Goal: Information Seeking & Learning: Learn about a topic

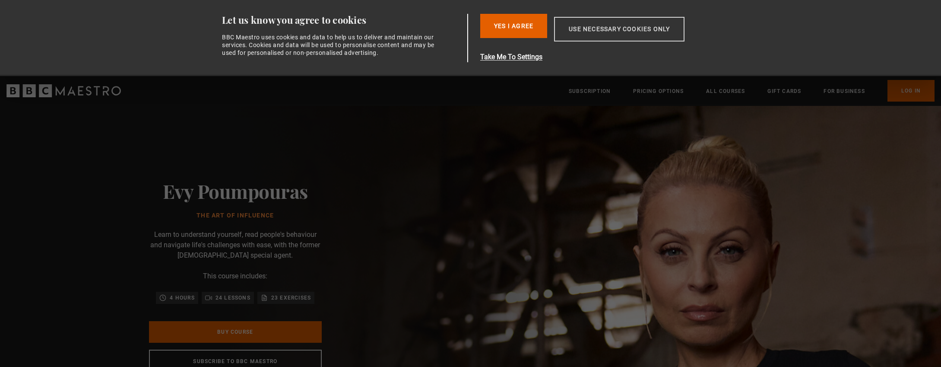
click at [640, 25] on button "Use necessary cookies only" at bounding box center [619, 29] width 130 height 25
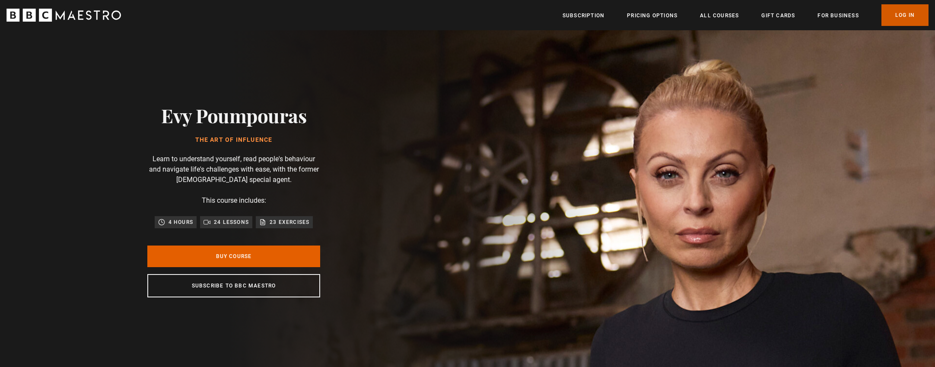
click at [889, 11] on link "Log In" at bounding box center [904, 15] width 47 height 22
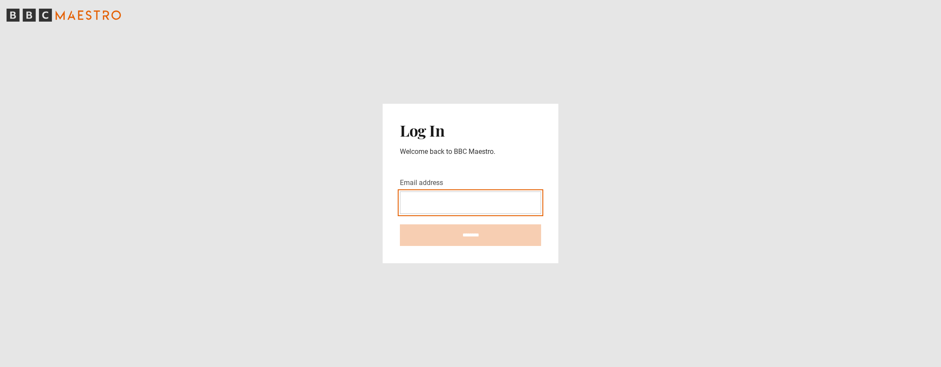
type input "**********"
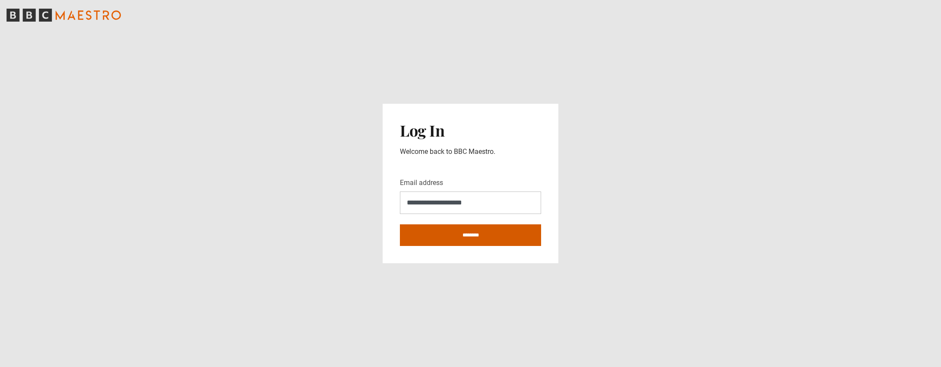
click at [476, 230] on input "********" at bounding box center [470, 235] width 141 height 22
type input "**********"
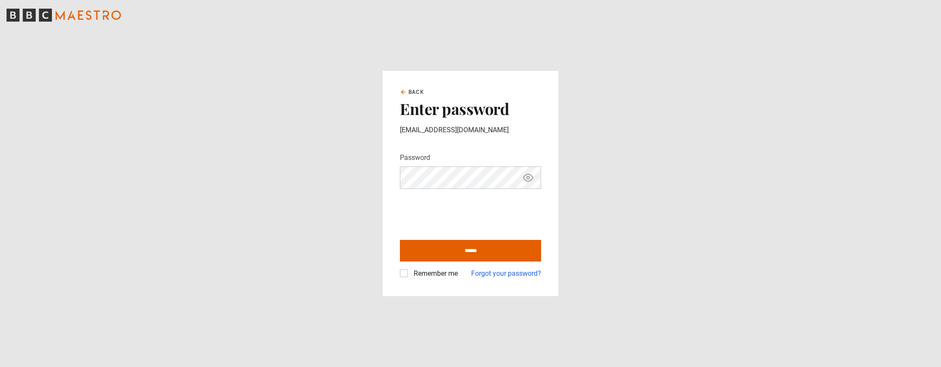
click at [410, 271] on label "Remember me" at bounding box center [434, 273] width 48 height 10
click at [443, 248] on input "******" at bounding box center [470, 251] width 141 height 22
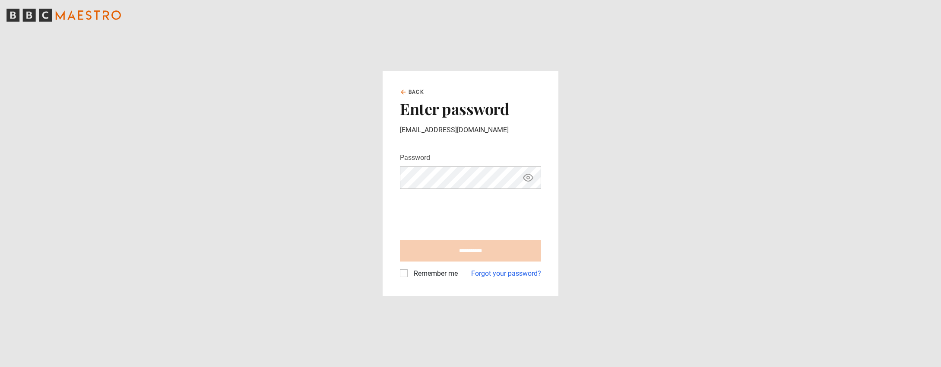
type input "******"
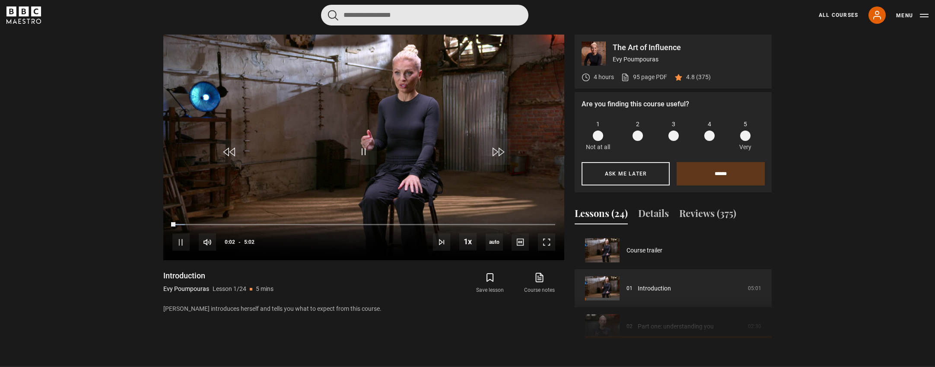
click at [420, 13] on input "Search" at bounding box center [424, 15] width 207 height 21
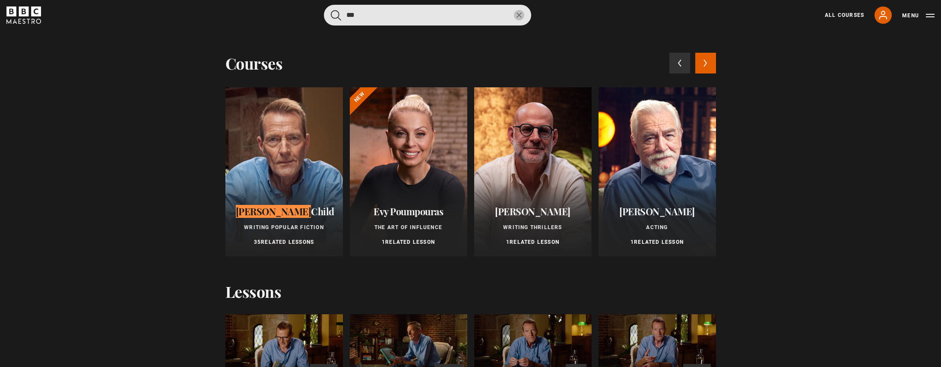
drag, startPoint x: 383, startPoint y: 14, endPoint x: 346, endPoint y: 15, distance: 37.1
click at [346, 15] on input "***" at bounding box center [427, 15] width 207 height 21
type input "***"
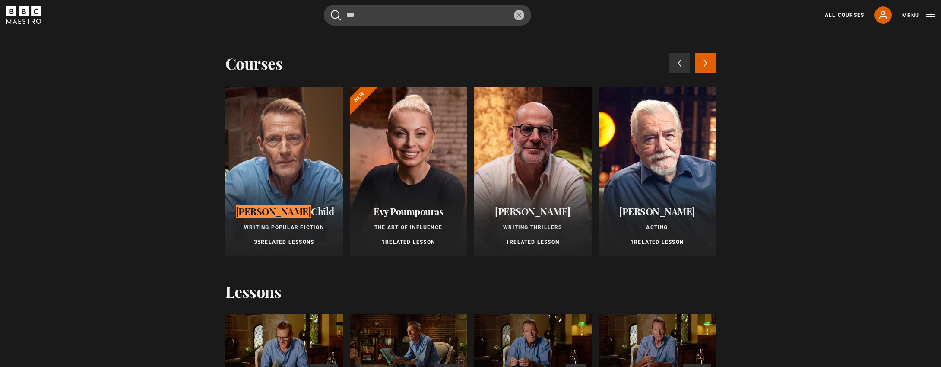
click at [518, 12] on button "reset" at bounding box center [519, 15] width 10 height 10
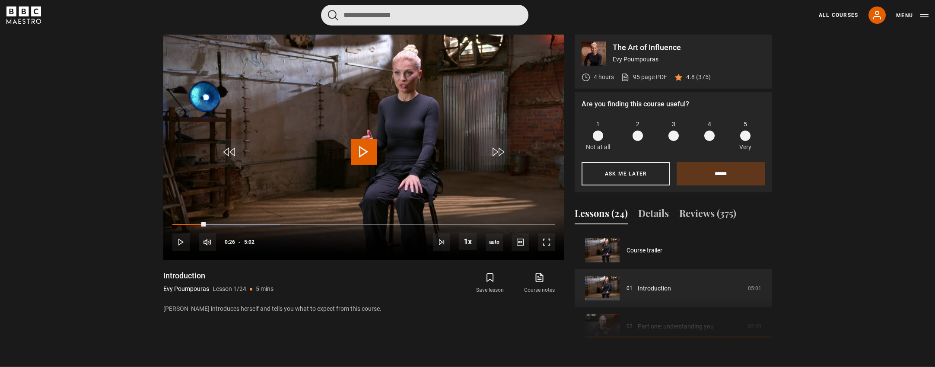
click at [472, 16] on input "Search" at bounding box center [424, 15] width 207 height 21
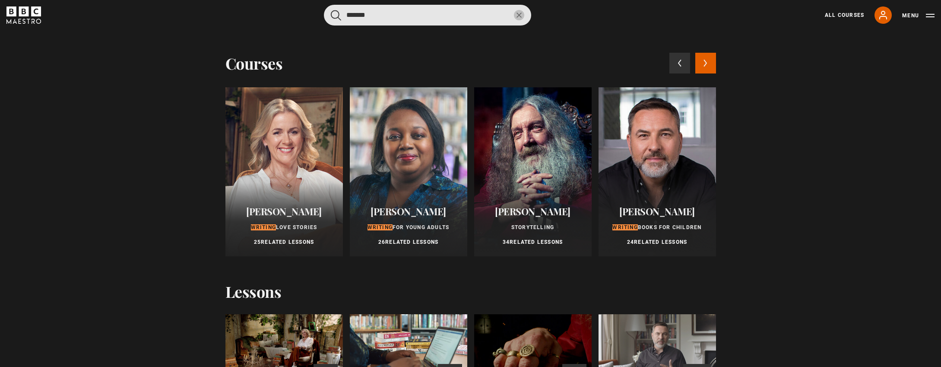
type input "*******"
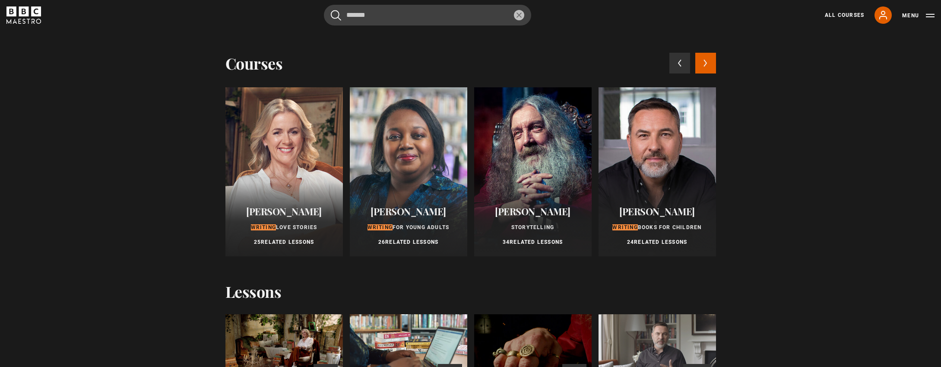
click at [521, 16] on icon "reset" at bounding box center [519, 15] width 5 height 5
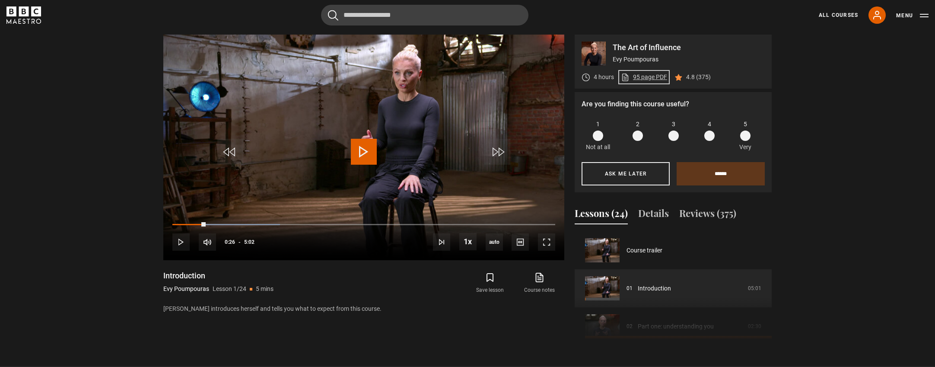
click at [651, 76] on link "95 page PDF (opens in new tab)" at bounding box center [644, 77] width 46 height 9
click at [23, 19] on icon "BBC Maestro" at bounding box center [23, 14] width 35 height 17
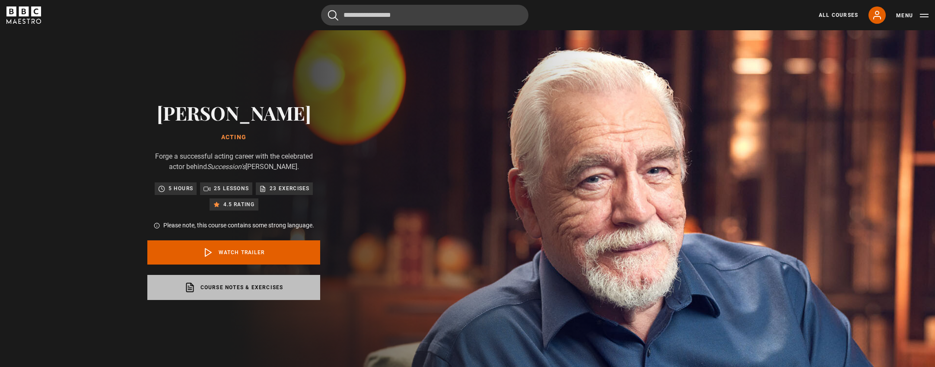
click at [249, 282] on link "Course notes & exercises opens in a new tab" at bounding box center [233, 287] width 173 height 25
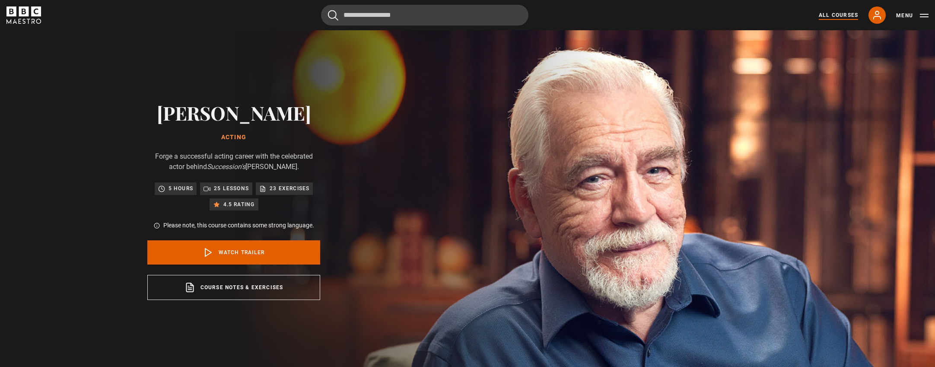
click at [843, 14] on link "All Courses" at bounding box center [837, 15] width 39 height 8
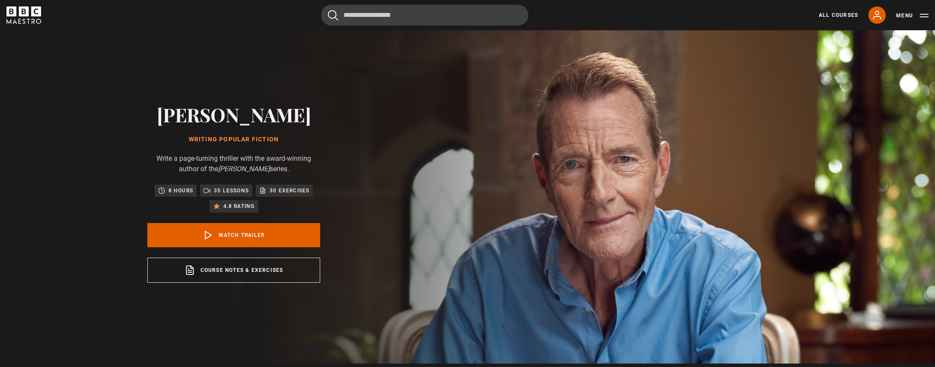
scroll to position [15, 0]
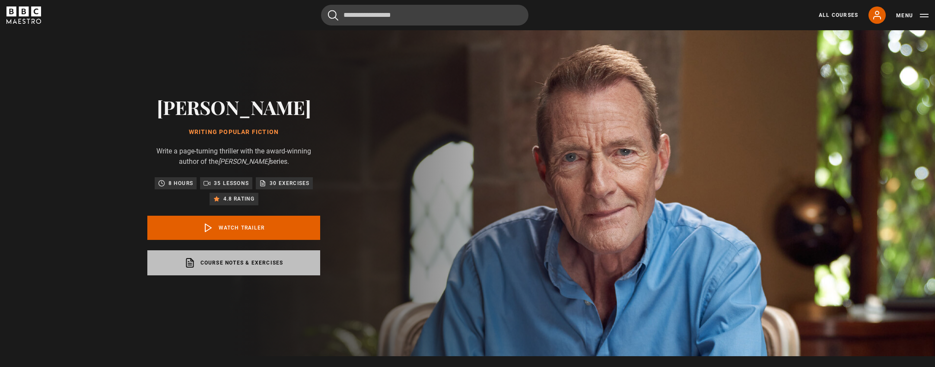
click at [227, 267] on link "Course notes & exercises opens in a new tab" at bounding box center [233, 262] width 173 height 25
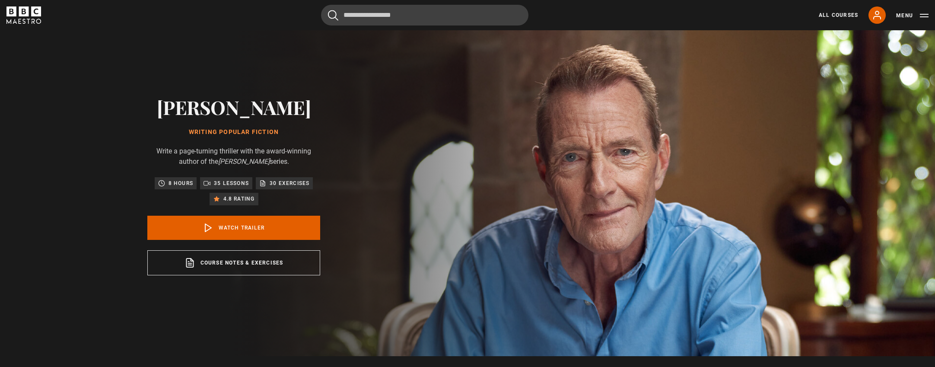
click at [25, 19] on icon "BBC Maestro" at bounding box center [23, 14] width 35 height 17
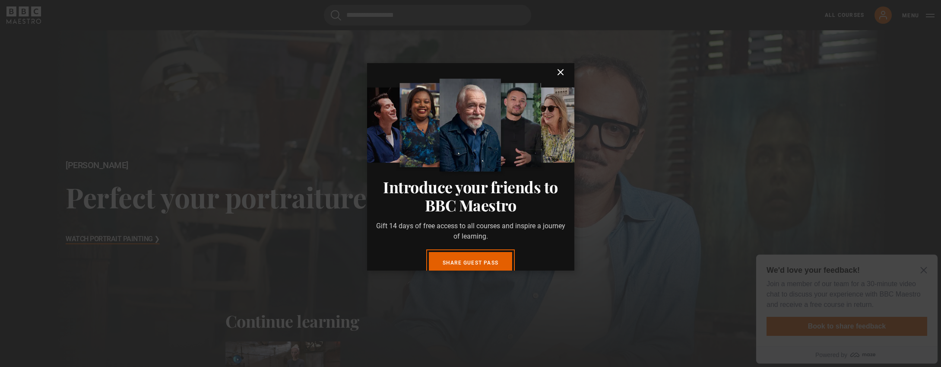
click at [555, 74] on icon "submit" at bounding box center [560, 72] width 10 height 10
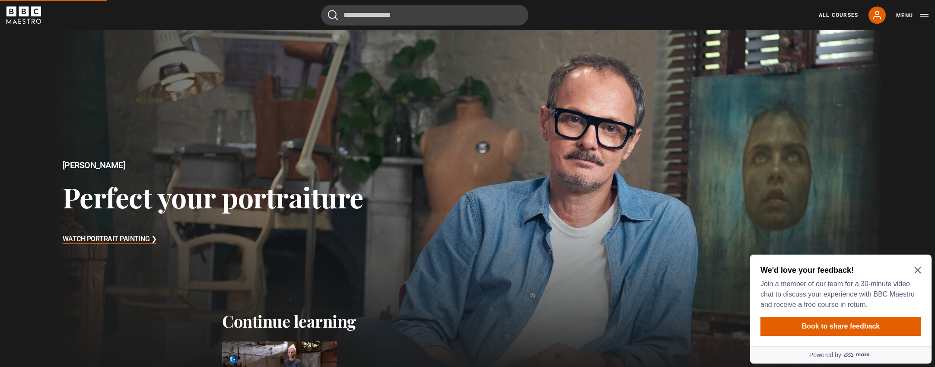
click at [916, 268] on icon "Close Maze Prompt" at bounding box center [917, 270] width 6 height 6
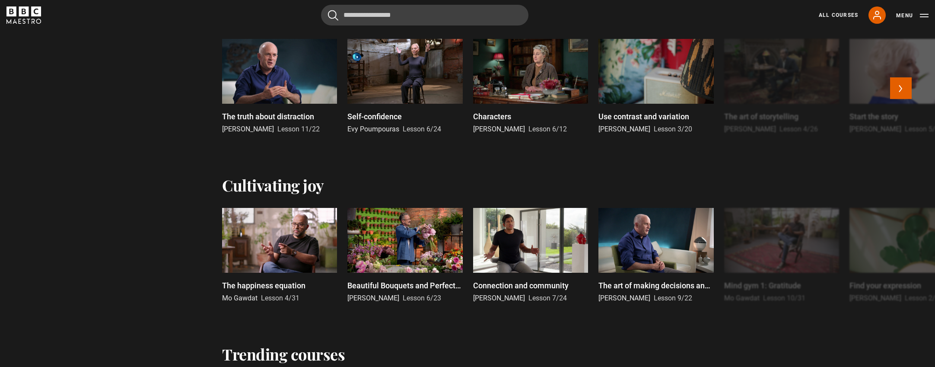
scroll to position [511, 0]
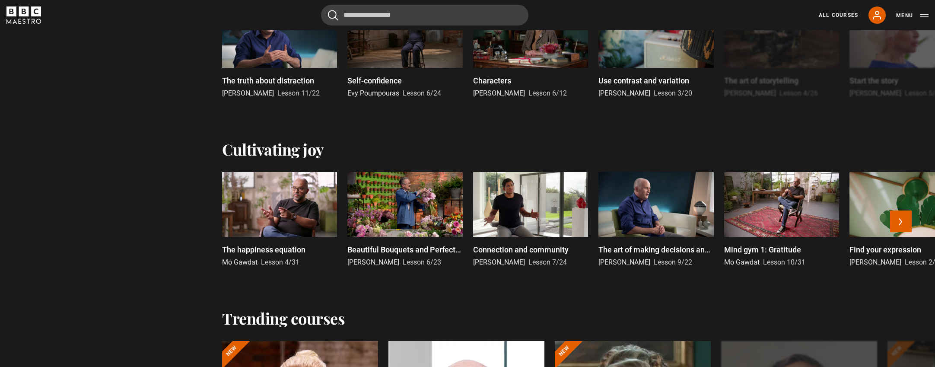
click at [666, 210] on div at bounding box center [655, 204] width 115 height 65
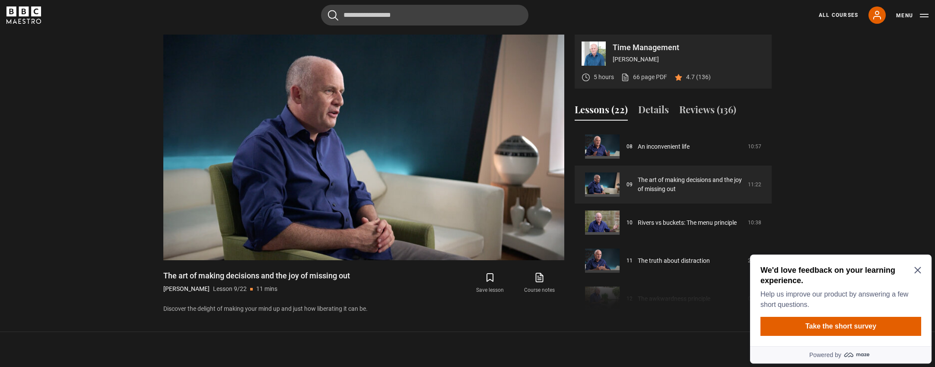
click at [916, 269] on icon "Close Maze Prompt" at bounding box center [917, 270] width 6 height 6
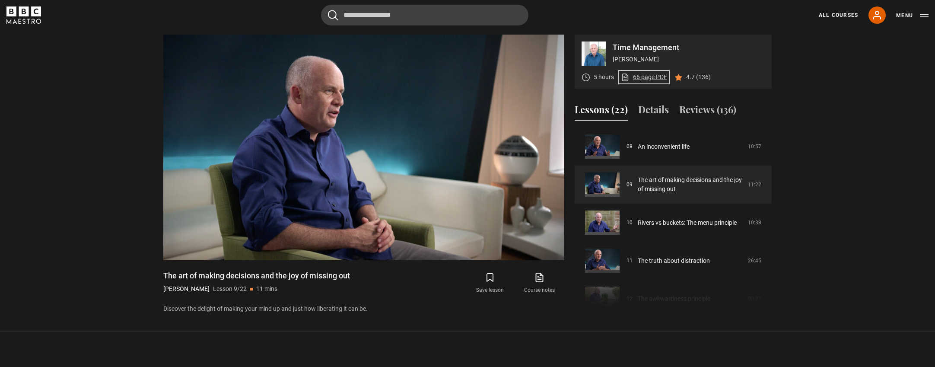
click at [657, 77] on link "66 page PDF (opens in new tab)" at bounding box center [644, 77] width 46 height 9
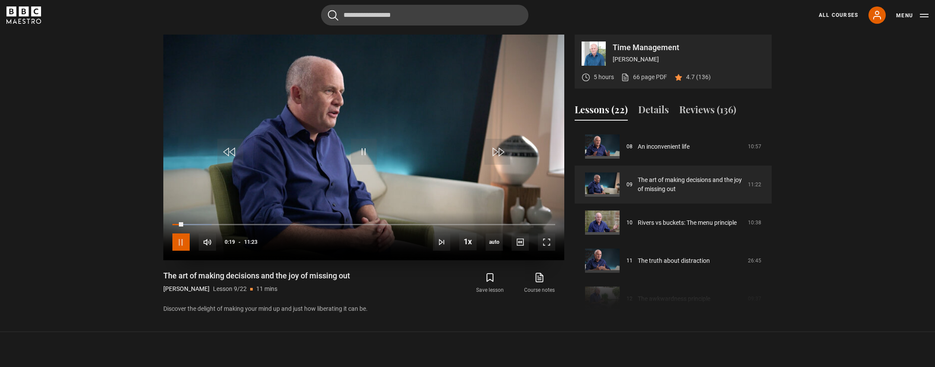
click at [177, 241] on span "Video Player" at bounding box center [180, 241] width 17 height 17
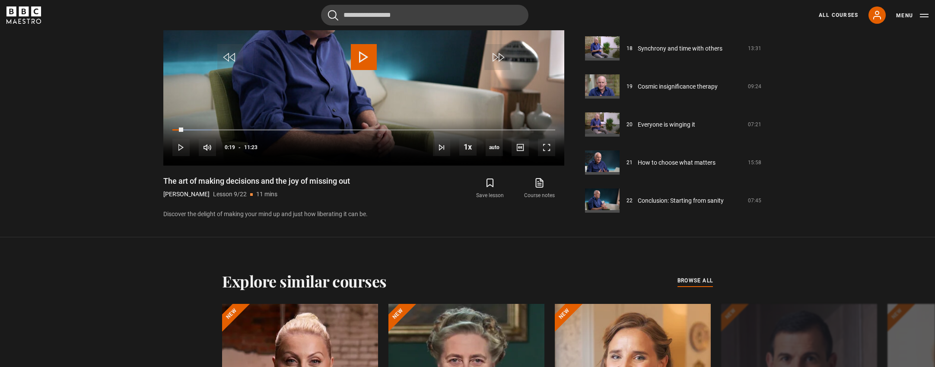
scroll to position [647, 0]
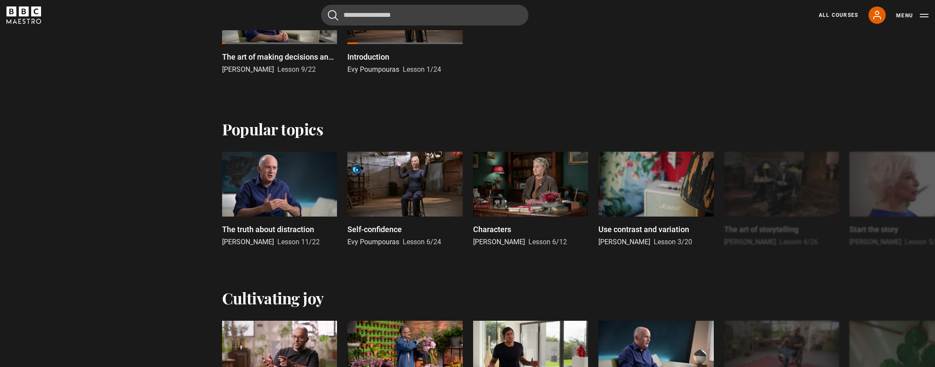
scroll to position [362, 0]
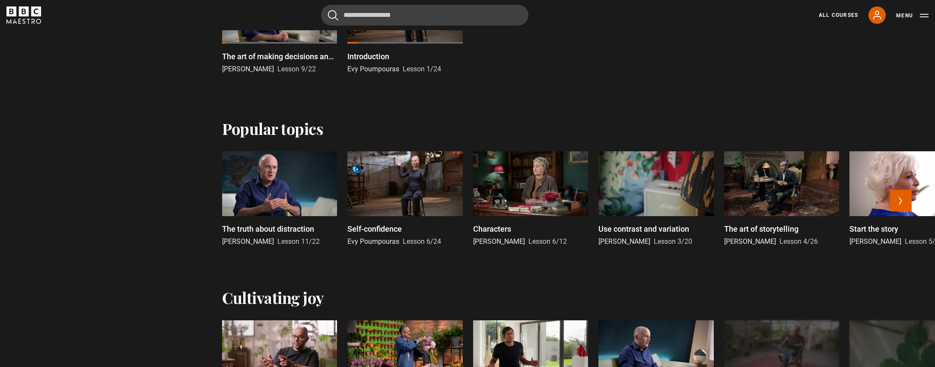
click at [650, 189] on div at bounding box center [655, 183] width 115 height 65
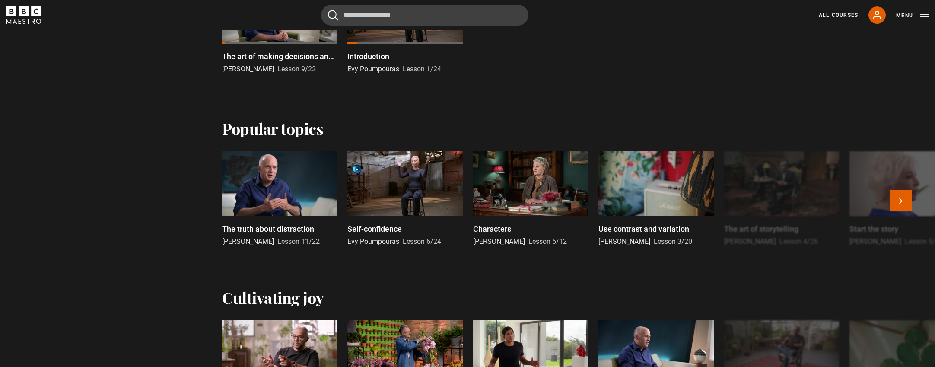
click at [758, 184] on div at bounding box center [781, 183] width 115 height 65
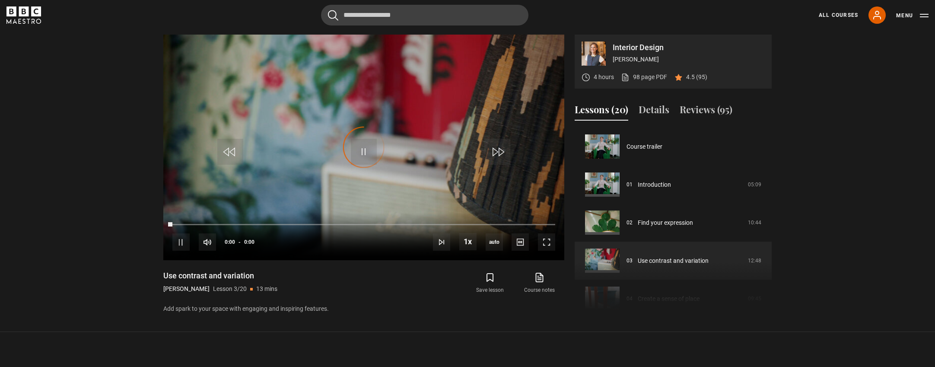
scroll to position [76, 0]
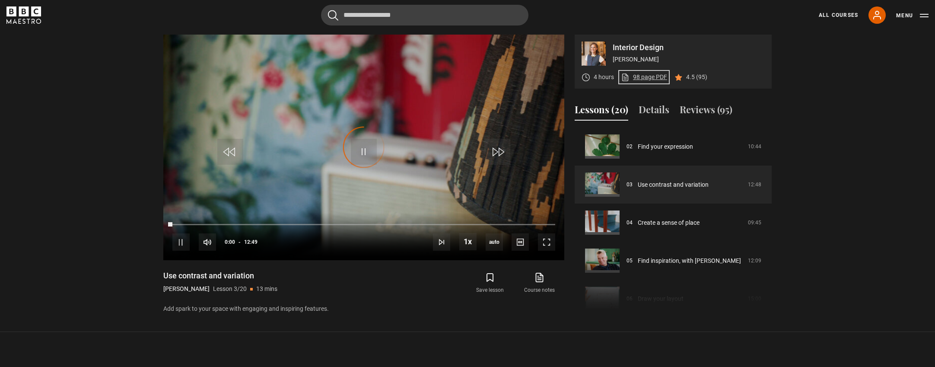
click at [653, 79] on link "98 page PDF (opens in new tab)" at bounding box center [644, 77] width 46 height 9
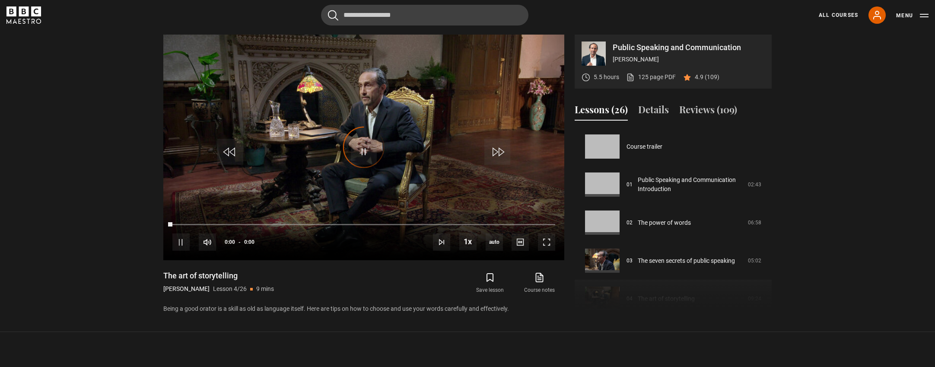
scroll to position [114, 0]
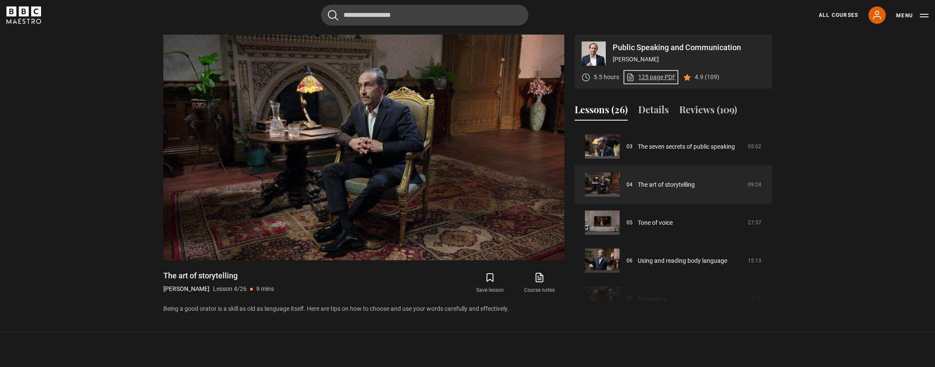
click at [658, 79] on link "125 page PDF (opens in new tab)" at bounding box center [651, 77] width 50 height 9
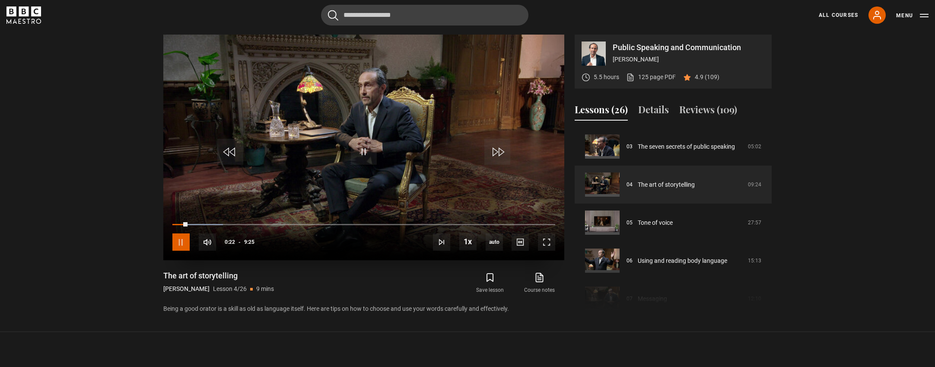
click at [177, 245] on span "Video Player" at bounding box center [180, 241] width 17 height 17
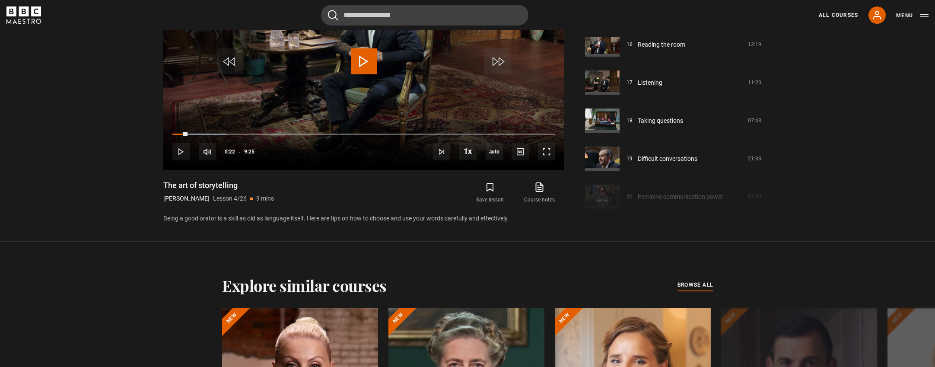
scroll to position [694, 0]
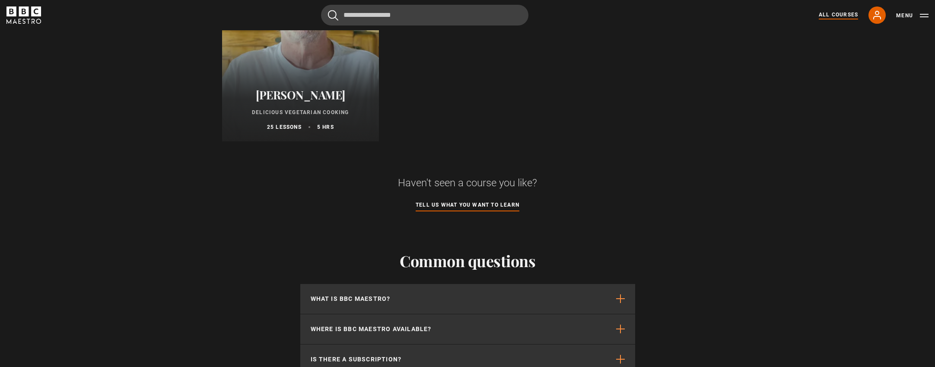
scroll to position [3185, 0]
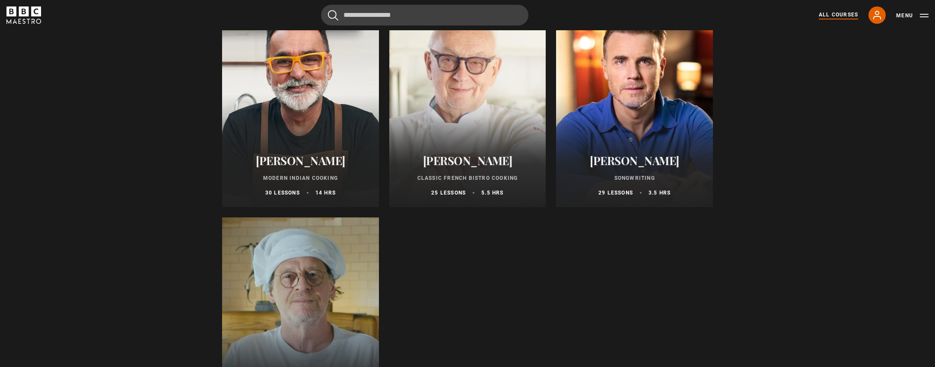
click at [30, 17] on icon "BBC Maestro" at bounding box center [23, 14] width 35 height 17
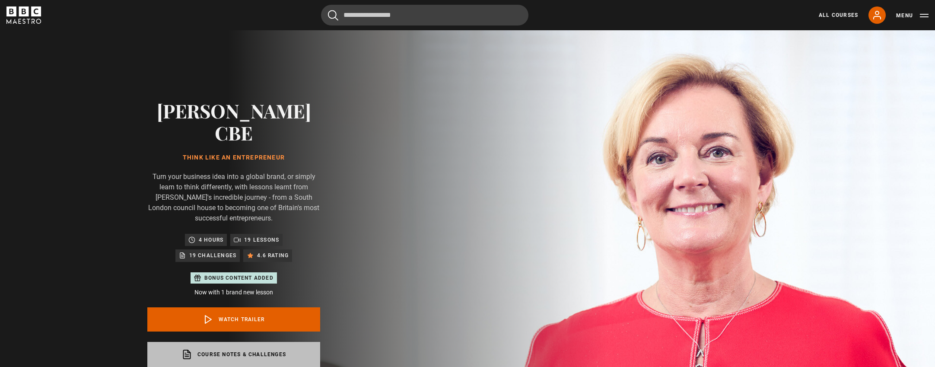
click at [243, 342] on link "Course notes & Challenges opens in a new tab" at bounding box center [233, 354] width 173 height 25
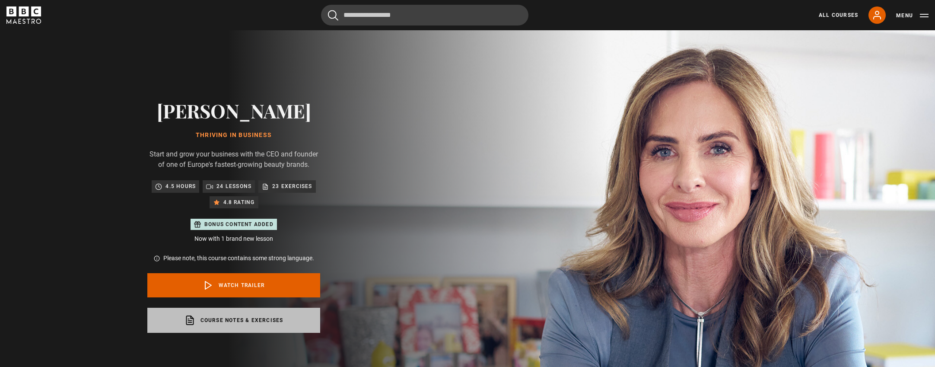
click at [261, 311] on link "Course notes & exercises opens in a new tab" at bounding box center [233, 320] width 173 height 25
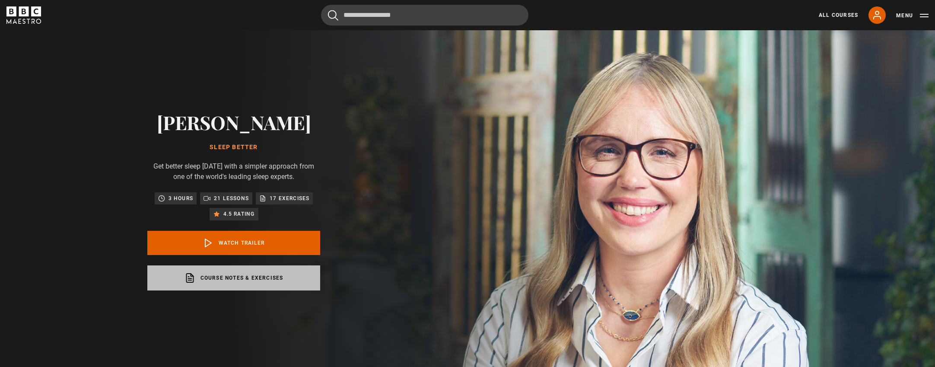
click at [214, 290] on link "Course notes & exercises opens in a new tab" at bounding box center [233, 277] width 173 height 25
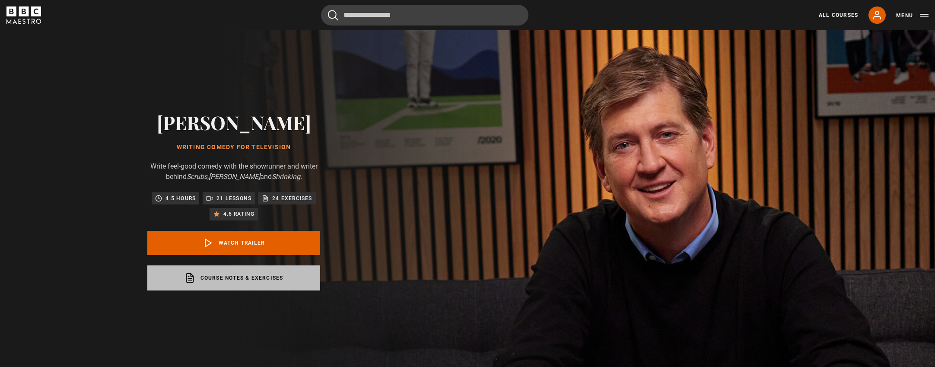
click at [262, 276] on link "Course notes & exercises opens in a new tab" at bounding box center [233, 277] width 173 height 25
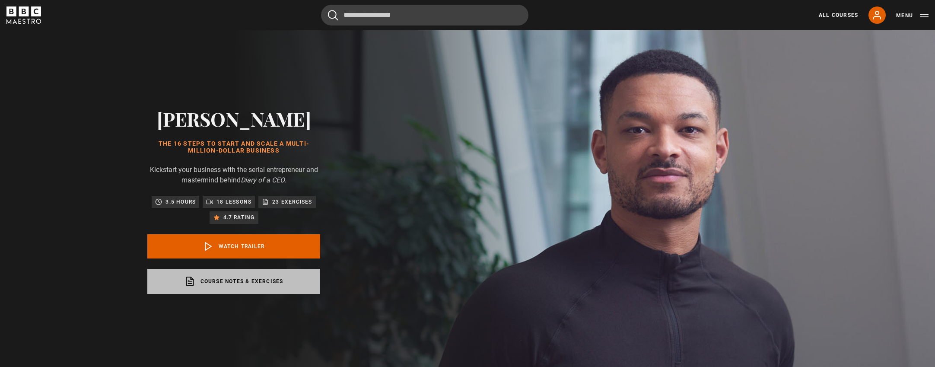
click at [242, 277] on link "Course notes & exercises opens in a new tab" at bounding box center [233, 281] width 173 height 25
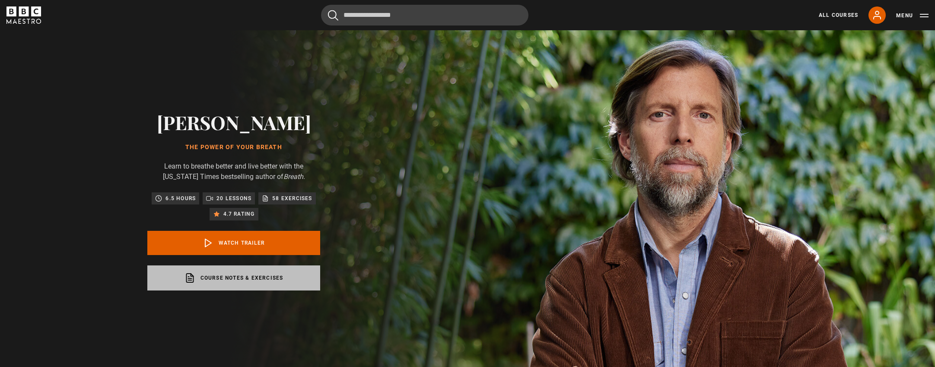
click at [251, 274] on link "Course notes & exercises opens in a new tab" at bounding box center [233, 277] width 173 height 25
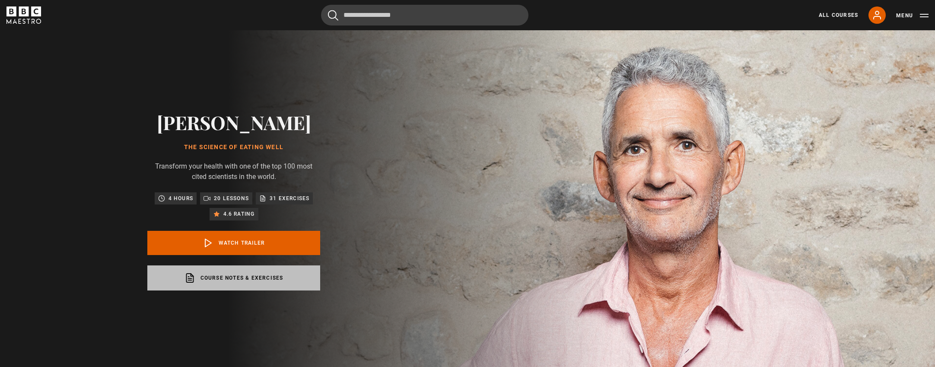
click at [225, 284] on link "Course notes & exercises opens in a new tab" at bounding box center [233, 277] width 173 height 25
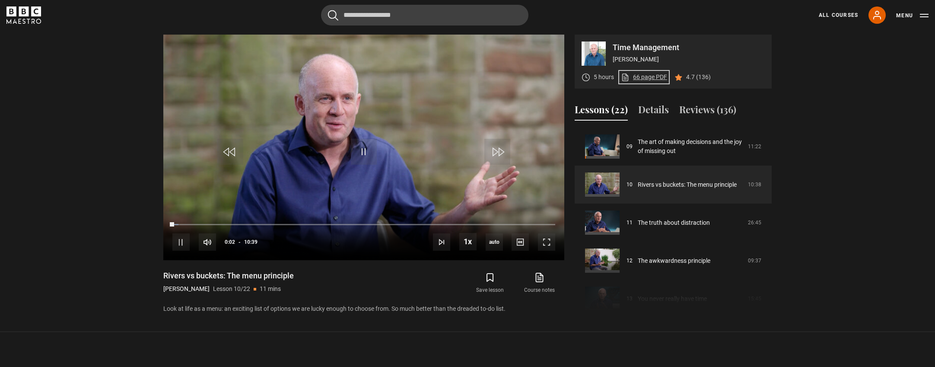
click at [646, 79] on link "66 page PDF (opens in new tab)" at bounding box center [644, 77] width 46 height 9
click at [419, 84] on video "Video Player" at bounding box center [363, 147] width 401 height 225
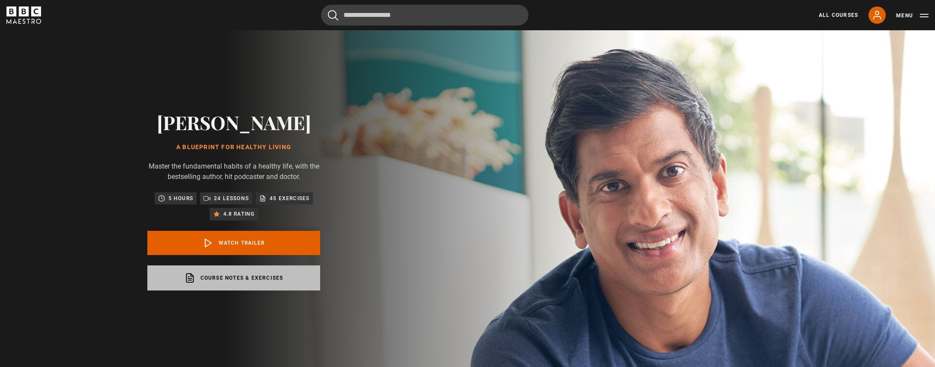
click at [244, 286] on link "Course notes & exercises opens in a new tab" at bounding box center [233, 277] width 173 height 25
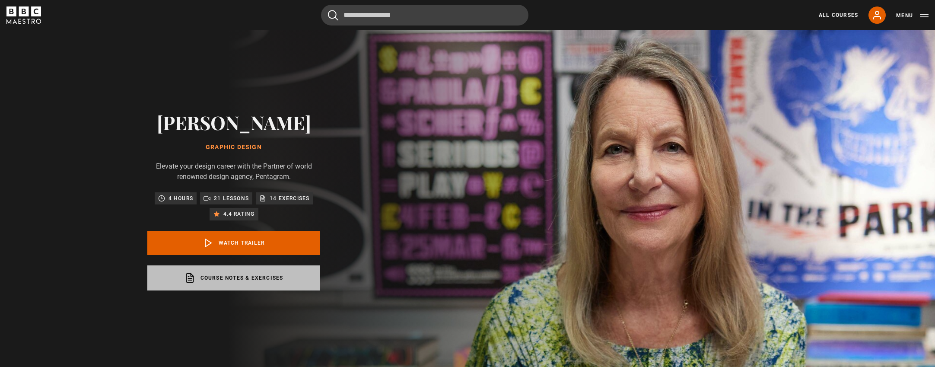
click at [253, 269] on link "Course notes & exercises opens in a new tab" at bounding box center [233, 277] width 173 height 25
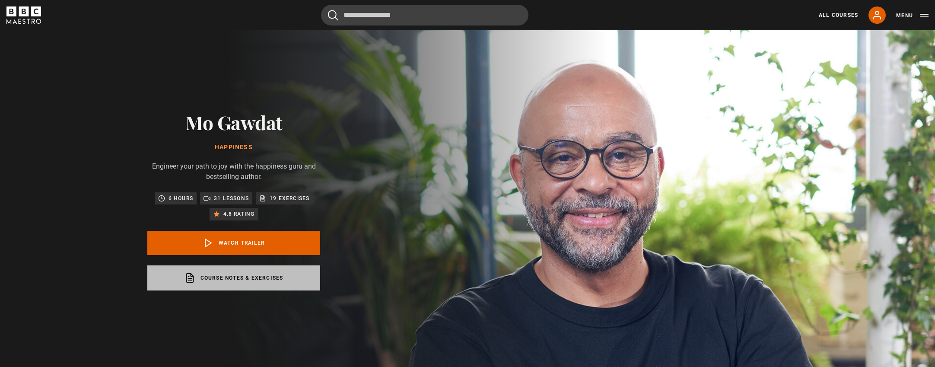
click at [262, 280] on link "Course notes & exercises opens in a new tab" at bounding box center [233, 277] width 173 height 25
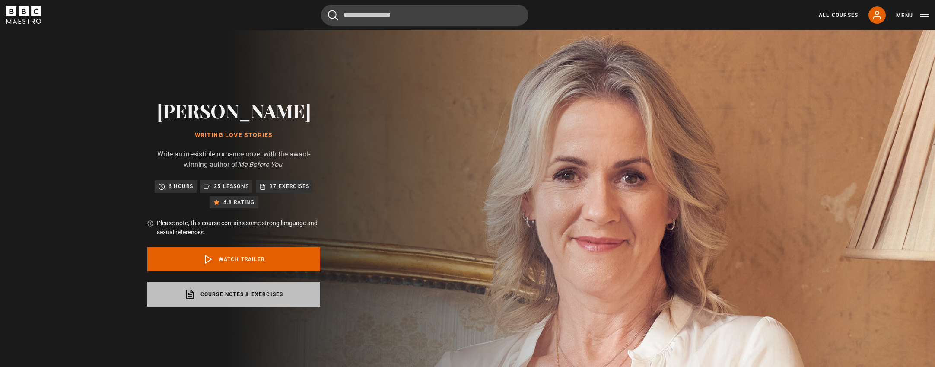
click at [258, 289] on link "Course notes & exercises opens in a new tab" at bounding box center [233, 294] width 173 height 25
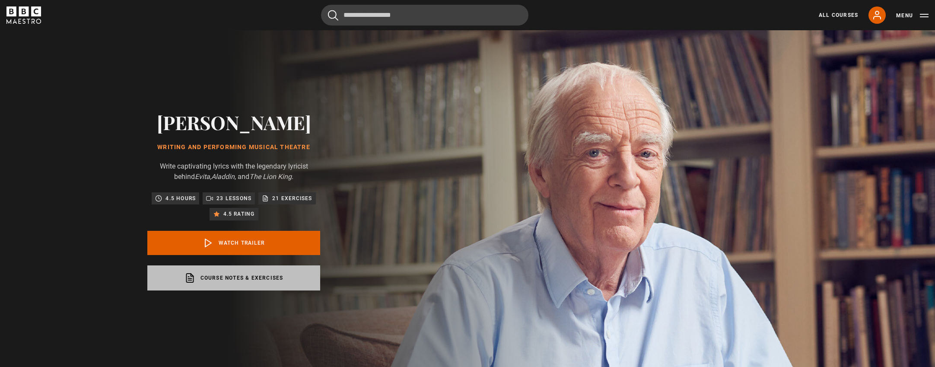
click at [244, 275] on link "Course notes & exercises opens in a new tab" at bounding box center [233, 277] width 173 height 25
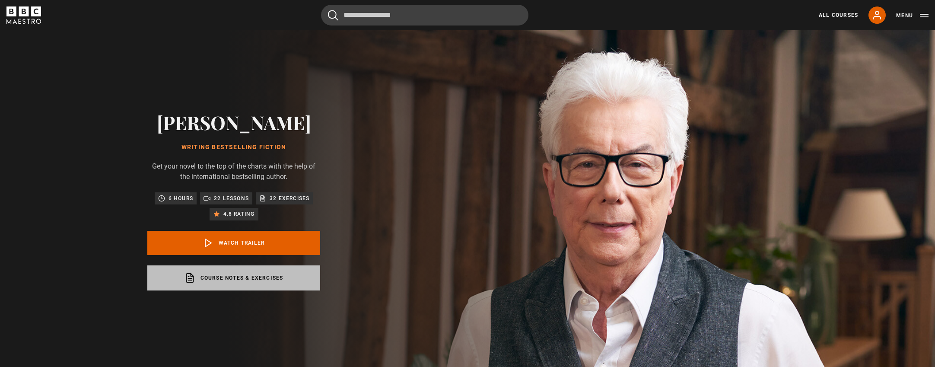
click at [229, 271] on link "Course notes & exercises opens in a new tab" at bounding box center [233, 277] width 173 height 25
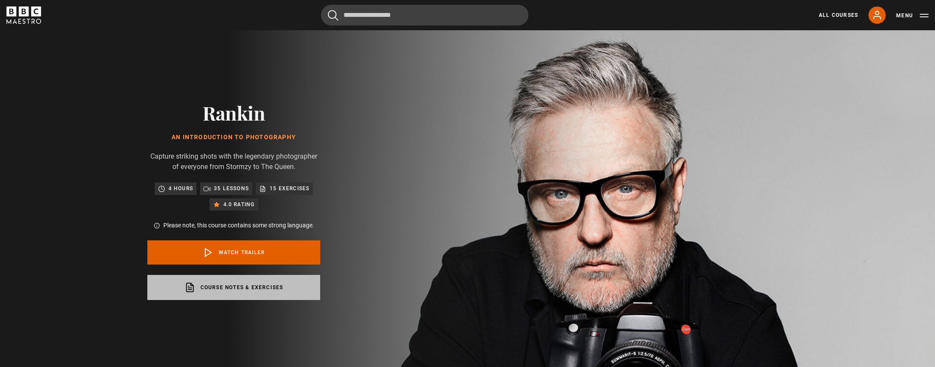
click at [223, 282] on link "Course notes & exercises opens in a new tab" at bounding box center [233, 287] width 173 height 25
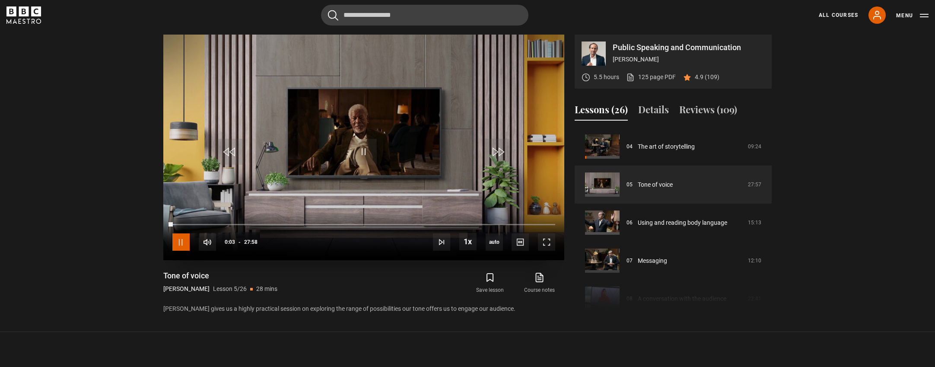
click at [179, 239] on span "Video Player" at bounding box center [180, 241] width 17 height 17
click at [663, 77] on link "125 page PDF (opens in new tab)" at bounding box center [651, 77] width 50 height 9
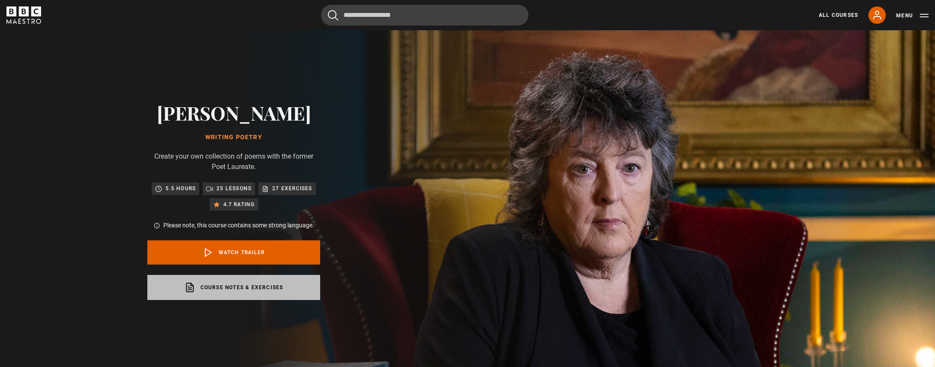
click at [221, 288] on link "Course notes & exercises opens in a new tab" at bounding box center [233, 287] width 173 height 25
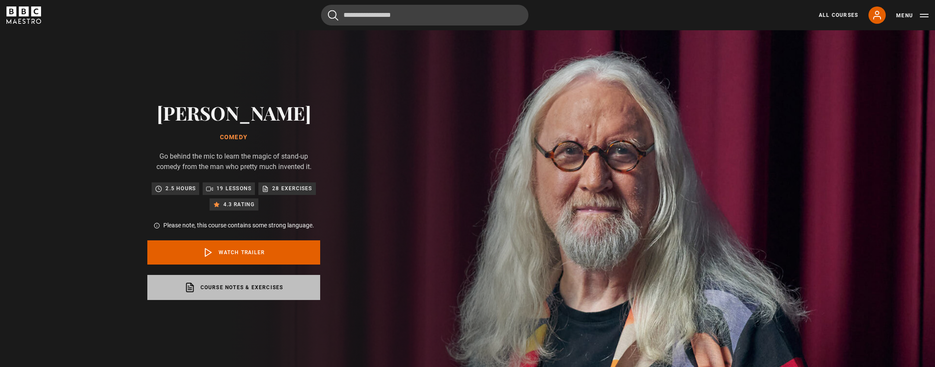
click at [227, 281] on link "Course notes & exercises opens in a new tab" at bounding box center [233, 287] width 173 height 25
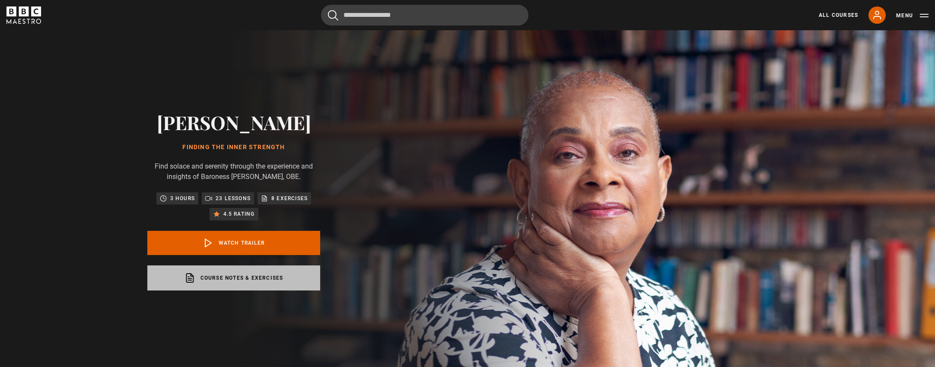
click at [214, 280] on link "Course notes & exercises opens in a new tab" at bounding box center [233, 277] width 173 height 25
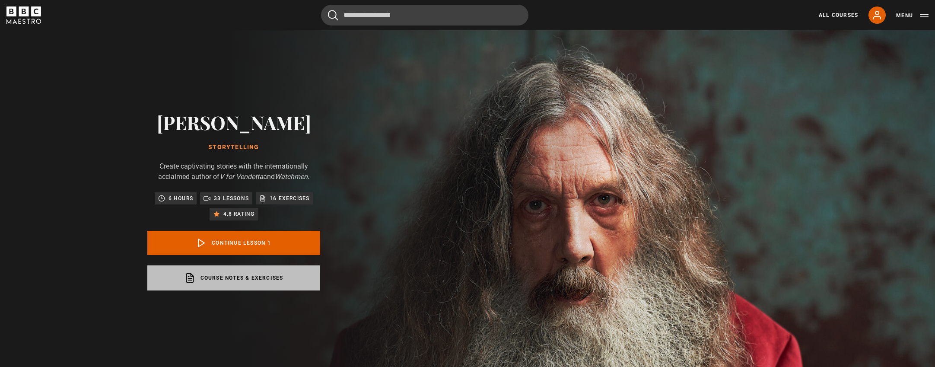
click at [276, 279] on link "Course notes & exercises opens in a new tab" at bounding box center [233, 277] width 173 height 25
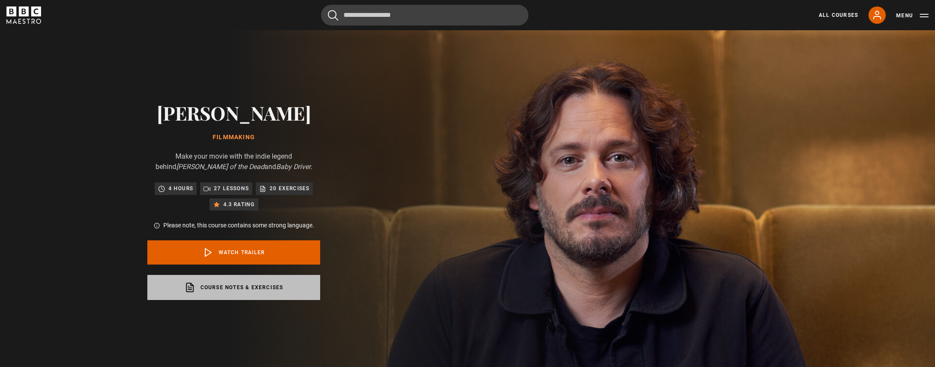
click at [228, 285] on link "Course notes & exercises opens in a new tab" at bounding box center [233, 287] width 173 height 25
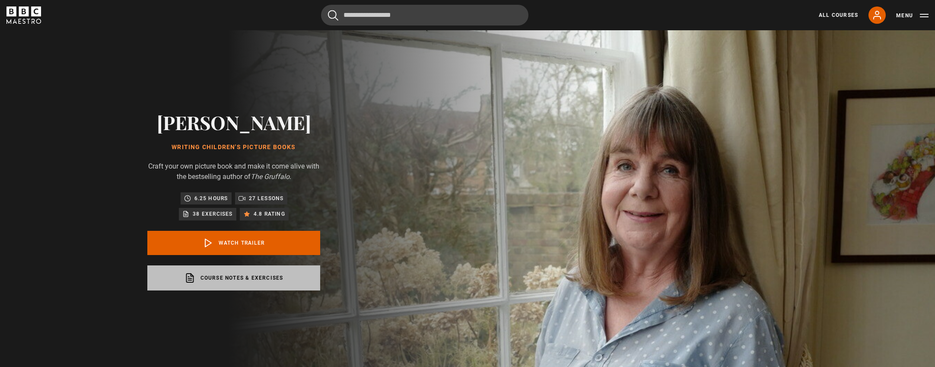
click at [224, 279] on link "Course notes & exercises opens in a new tab" at bounding box center [233, 277] width 173 height 25
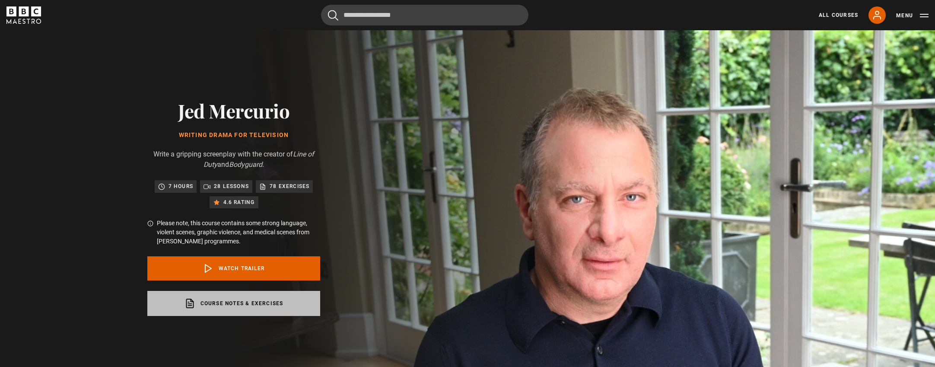
click at [216, 304] on link "Course notes & exercises opens in a new tab" at bounding box center [233, 303] width 173 height 25
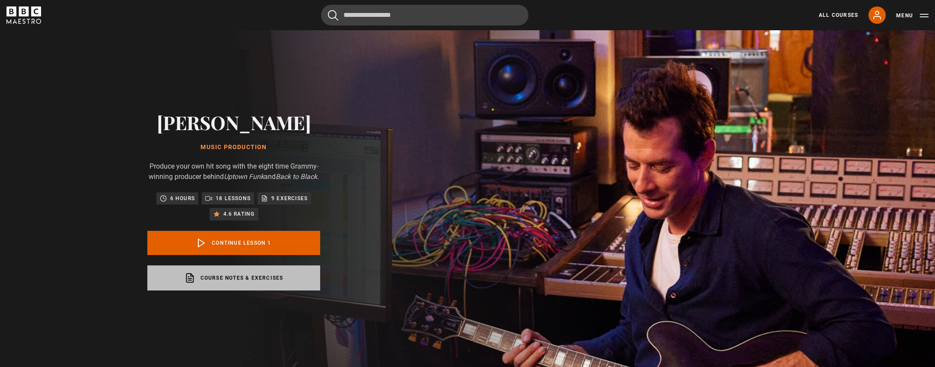
click at [260, 276] on link "Course notes & exercises opens in a new tab" at bounding box center [233, 277] width 173 height 25
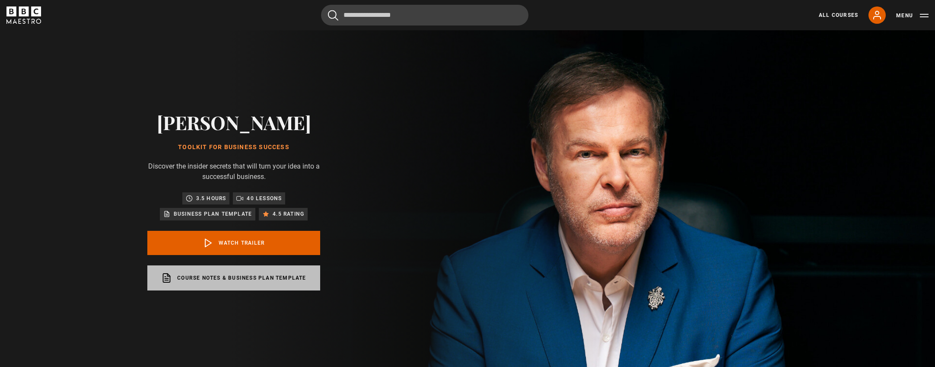
click at [246, 278] on link "Course notes & Business plan template opens in a new tab" at bounding box center [233, 277] width 173 height 25
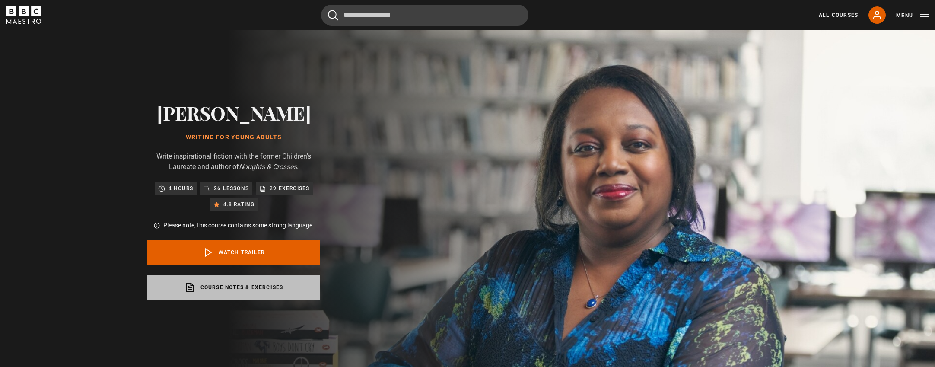
click at [261, 289] on link "Course notes & exercises opens in a new tab" at bounding box center [233, 287] width 173 height 25
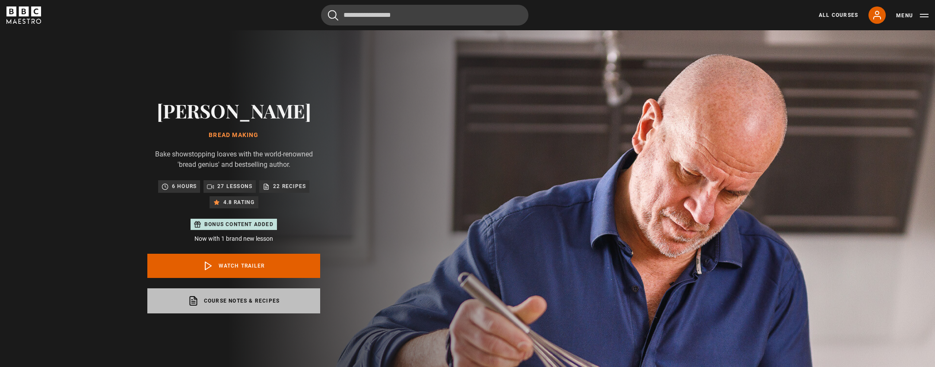
click at [250, 304] on link "Course notes & recipes opens in a new tab" at bounding box center [233, 300] width 173 height 25
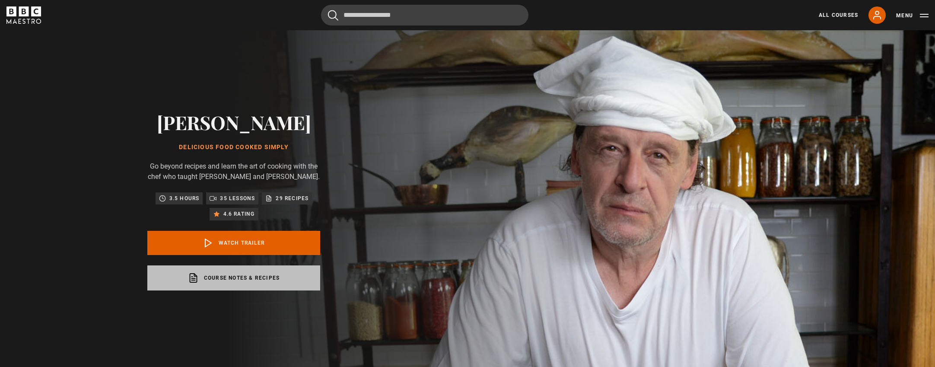
click at [213, 281] on link "Course notes & recipes opens in a new tab" at bounding box center [233, 277] width 173 height 25
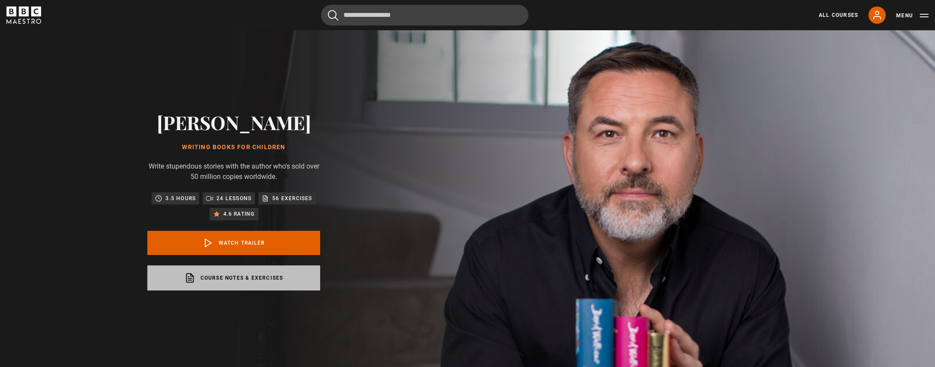
click at [260, 273] on link "Course notes & exercises opens in a new tab" at bounding box center [233, 277] width 173 height 25
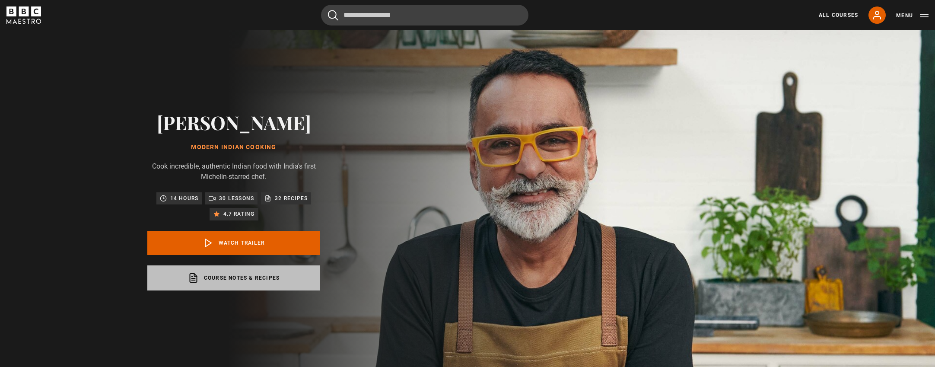
click at [246, 275] on link "Course notes & Recipes opens in a new tab" at bounding box center [233, 277] width 173 height 25
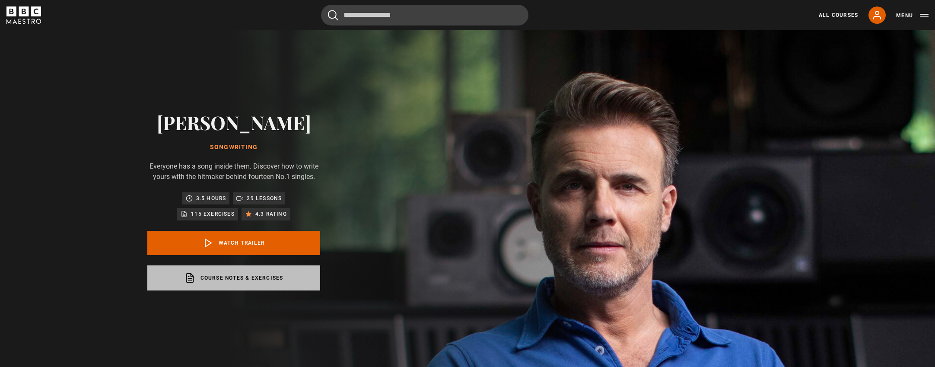
click at [241, 276] on link "Course notes & exercises opens in a new tab" at bounding box center [233, 277] width 173 height 25
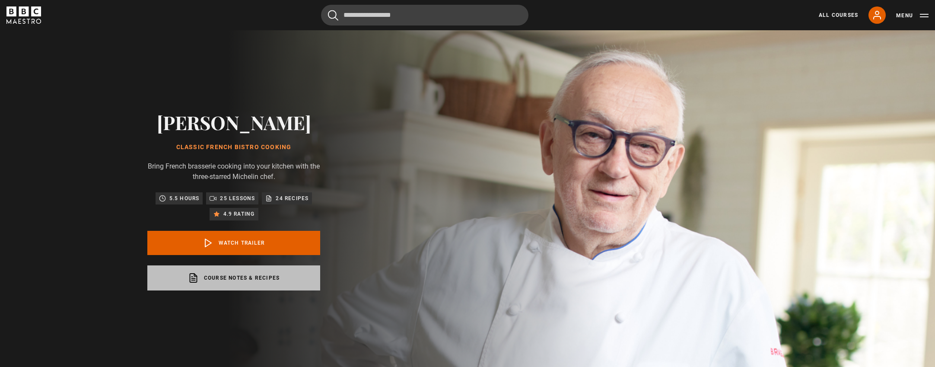
click at [218, 278] on link "Course notes & recipes opens in a new tab" at bounding box center [233, 277] width 173 height 25
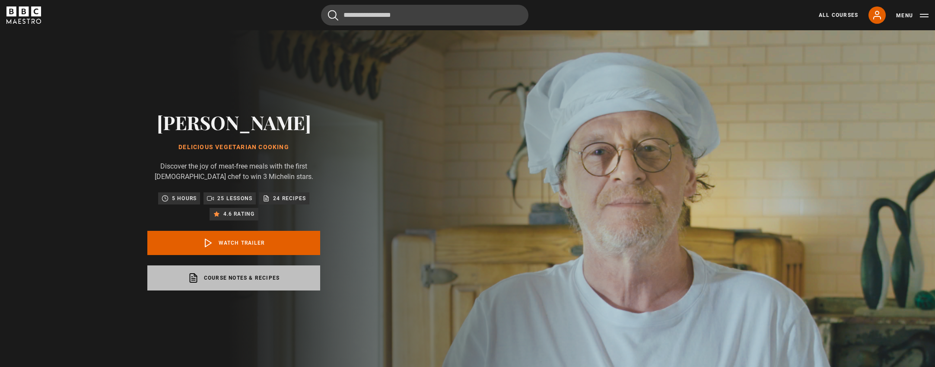
click at [240, 281] on link "Course notes & recipes opens in a new tab" at bounding box center [233, 277] width 173 height 25
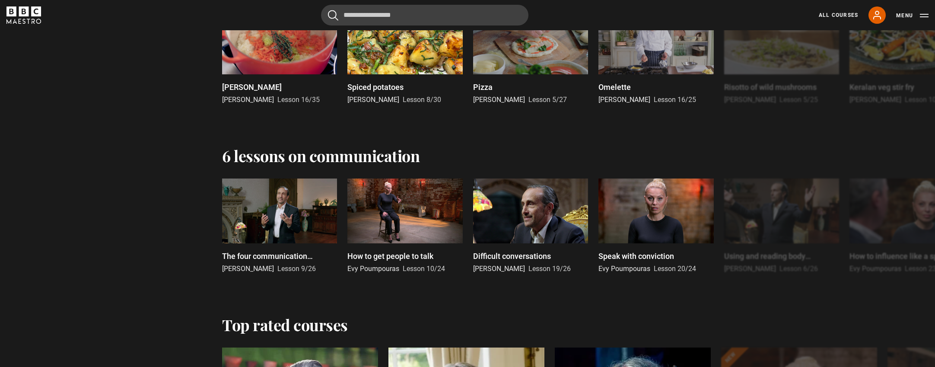
scroll to position [1127, 0]
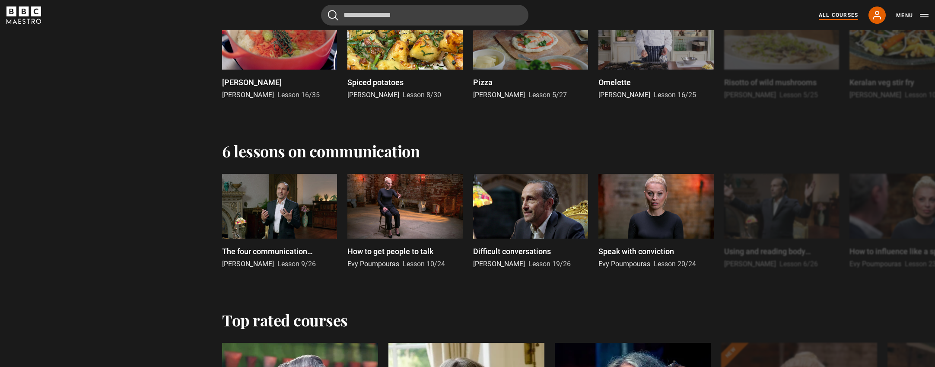
click at [831, 13] on link "All Courses" at bounding box center [837, 15] width 39 height 8
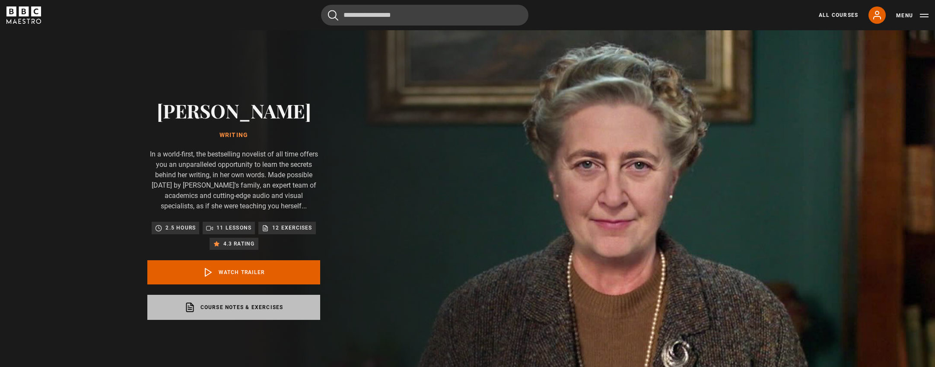
click at [272, 308] on link "Course notes & exercises opens in a new tab" at bounding box center [233, 307] width 173 height 25
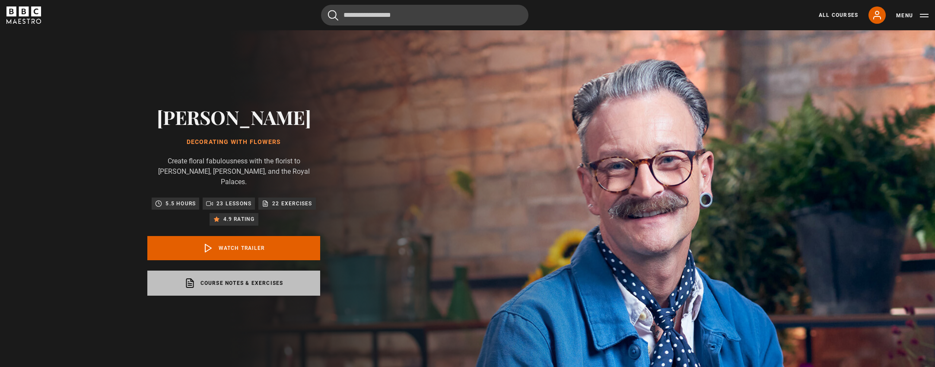
click at [257, 276] on link "Course notes & exercises opens in a new tab" at bounding box center [233, 282] width 173 height 25
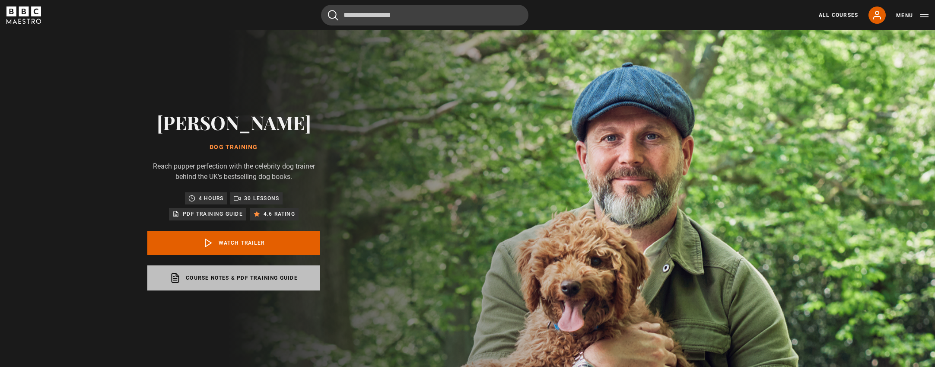
click at [257, 276] on link "Course notes & PDF training guide opens in a new tab" at bounding box center [233, 277] width 173 height 25
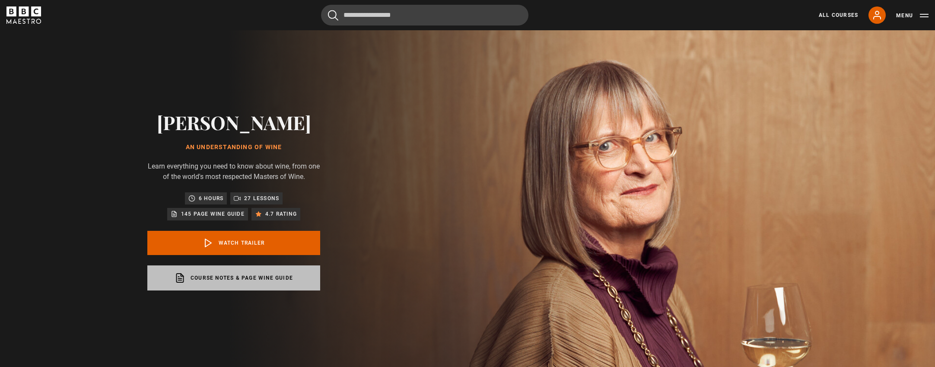
click at [266, 279] on link "Course notes & page wine guide opens in a new tab" at bounding box center [233, 277] width 173 height 25
